Goal: Information Seeking & Learning: Learn about a topic

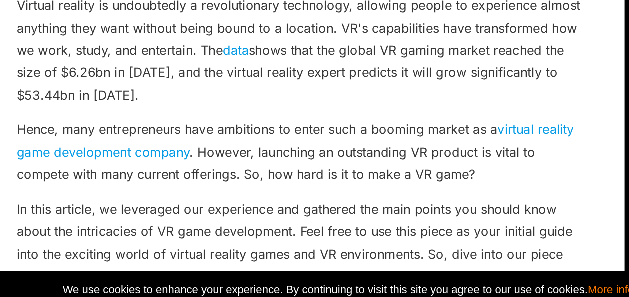
scroll to position [237, 0]
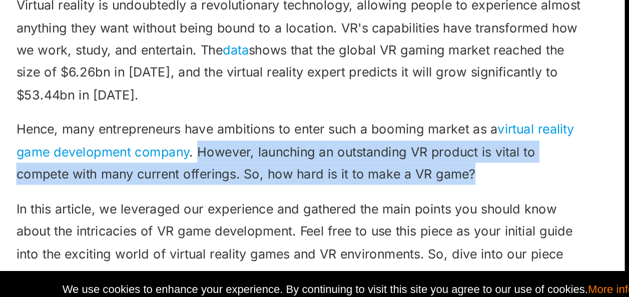
drag, startPoint x: 188, startPoint y: 199, endPoint x: 363, endPoint y: 214, distance: 175.8
click at [363, 214] on p "Hence, many entrepreneurs have ambitions to enter such a booming market as a vi…" at bounding box center [253, 198] width 360 height 43
click at [361, 214] on p "Hence, many entrepreneurs have ambitions to enter such a booming market as a vi…" at bounding box center [253, 198] width 360 height 43
drag, startPoint x: 365, startPoint y: 214, endPoint x: 187, endPoint y: 198, distance: 178.8
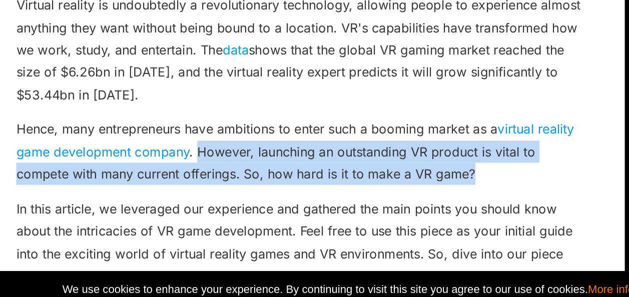
click at [187, 198] on p "Hence, many entrepreneurs have ambitions to enter such a booming market as a vi…" at bounding box center [253, 198] width 360 height 43
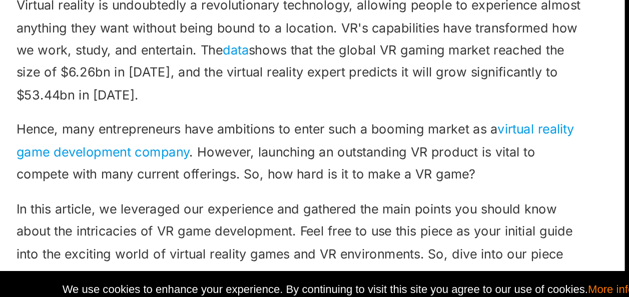
drag, startPoint x: 187, startPoint y: 198, endPoint x: 160, endPoint y: 223, distance: 36.5
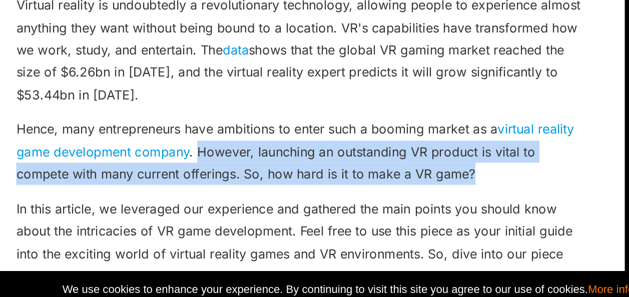
drag, startPoint x: 188, startPoint y: 196, endPoint x: 379, endPoint y: 208, distance: 191.6
click at [379, 208] on p "Hence, many entrepreneurs have ambitions to enter such a booming market as a vi…" at bounding box center [253, 198] width 360 height 43
click at [386, 215] on p "Hence, many entrepreneurs have ambitions to enter such a booming market as a vi…" at bounding box center [253, 198] width 360 height 43
drag, startPoint x: 362, startPoint y: 211, endPoint x: 187, endPoint y: 198, distance: 175.6
click at [187, 198] on p "Hence, many entrepreneurs have ambitions to enter such a booming market as a vi…" at bounding box center [253, 198] width 360 height 43
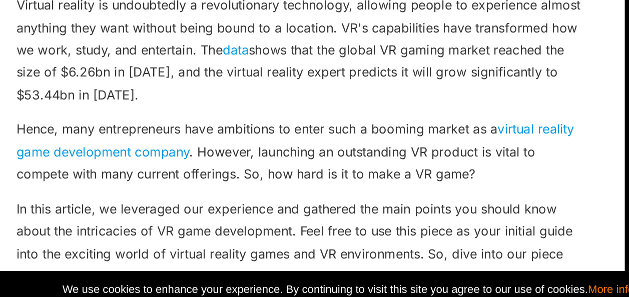
drag, startPoint x: 187, startPoint y: 198, endPoint x: 184, endPoint y: 239, distance: 40.7
click at [184, 239] on p "In this article, we leveraged our experience and gathered the main points you s…" at bounding box center [253, 255] width 360 height 57
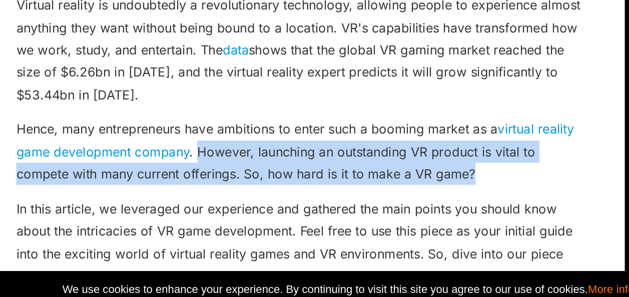
drag, startPoint x: 187, startPoint y: 197, endPoint x: 372, endPoint y: 214, distance: 186.4
click at [372, 214] on p "Hence, many entrepreneurs have ambitions to enter such a booming market as a vi…" at bounding box center [253, 198] width 360 height 43
click at [369, 214] on p "Hence, many entrepreneurs have ambitions to enter such a booming market as a vi…" at bounding box center [253, 198] width 360 height 43
drag, startPoint x: 369, startPoint y: 214, endPoint x: 196, endPoint y: 202, distance: 173.6
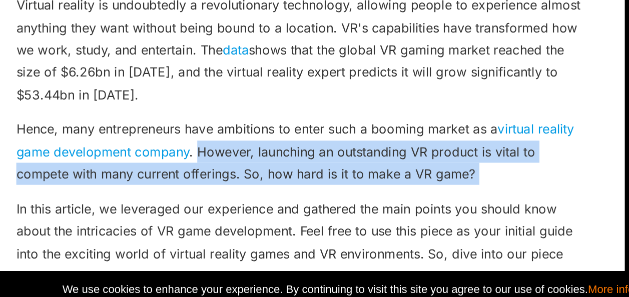
click at [196, 202] on p "Hence, many entrepreneurs have ambitions to enter such a booming market as a vi…" at bounding box center [253, 198] width 360 height 43
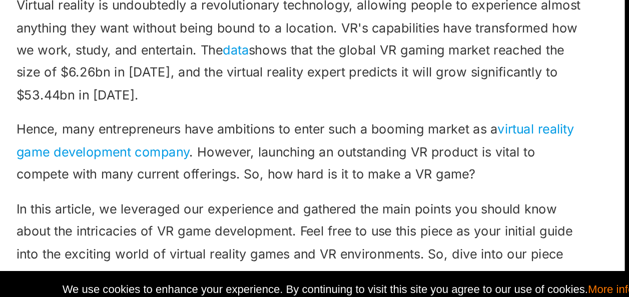
drag, startPoint x: 196, startPoint y: 202, endPoint x: 161, endPoint y: 222, distance: 40.6
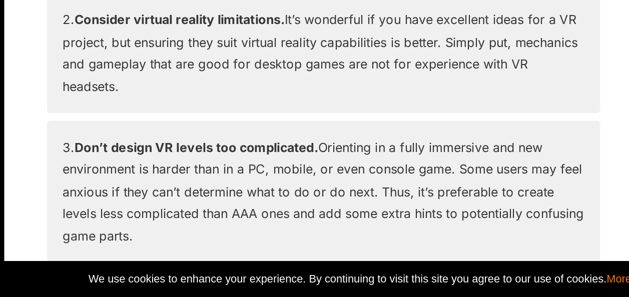
scroll to position [6243, 0]
